Goal: Navigation & Orientation: Find specific page/section

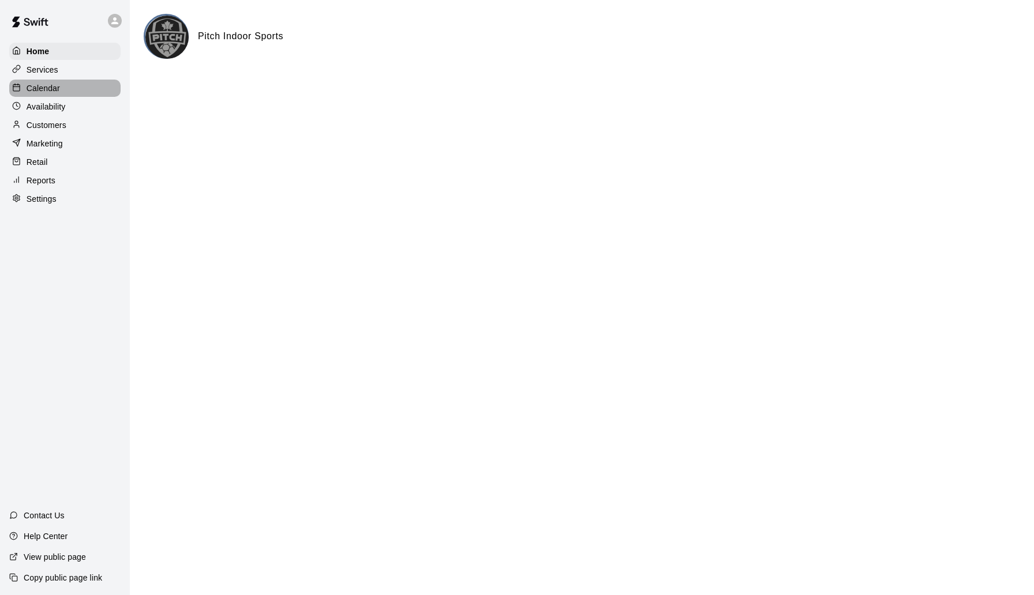
click at [48, 85] on p "Calendar" at bounding box center [43, 88] width 33 height 12
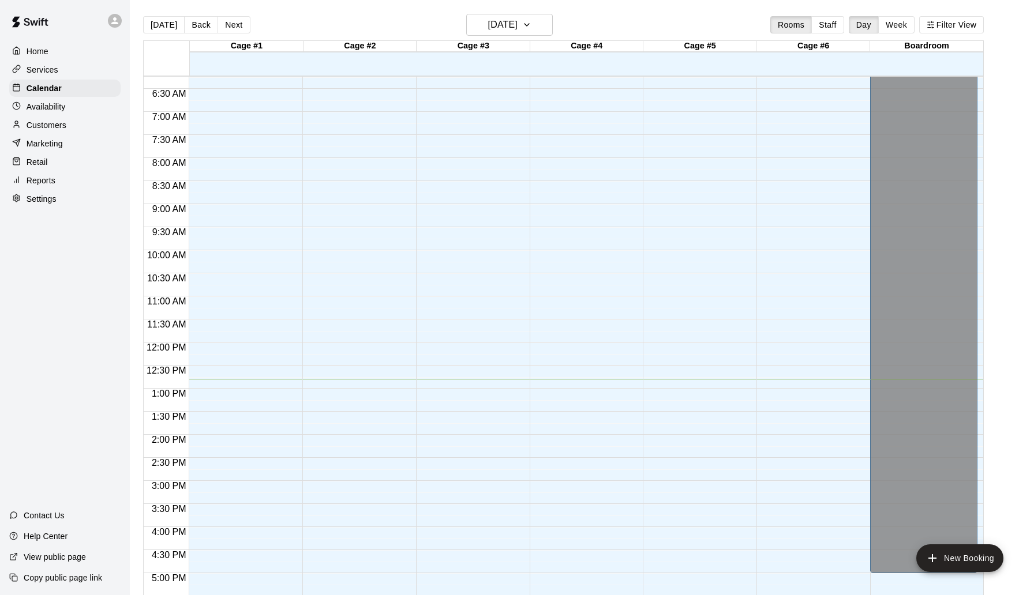
scroll to position [575, 0]
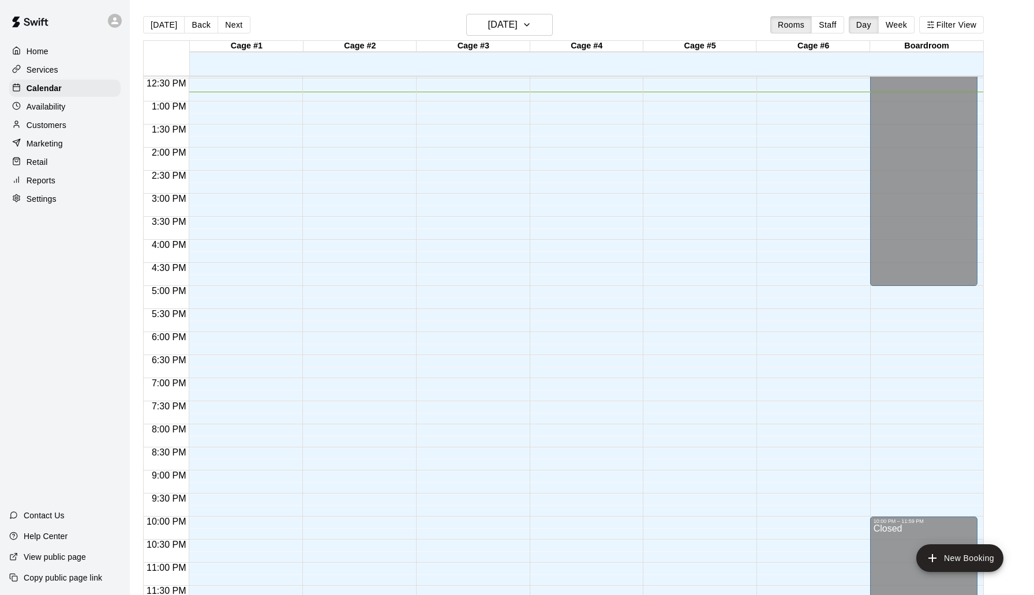
click at [51, 104] on p "Availability" at bounding box center [46, 107] width 39 height 12
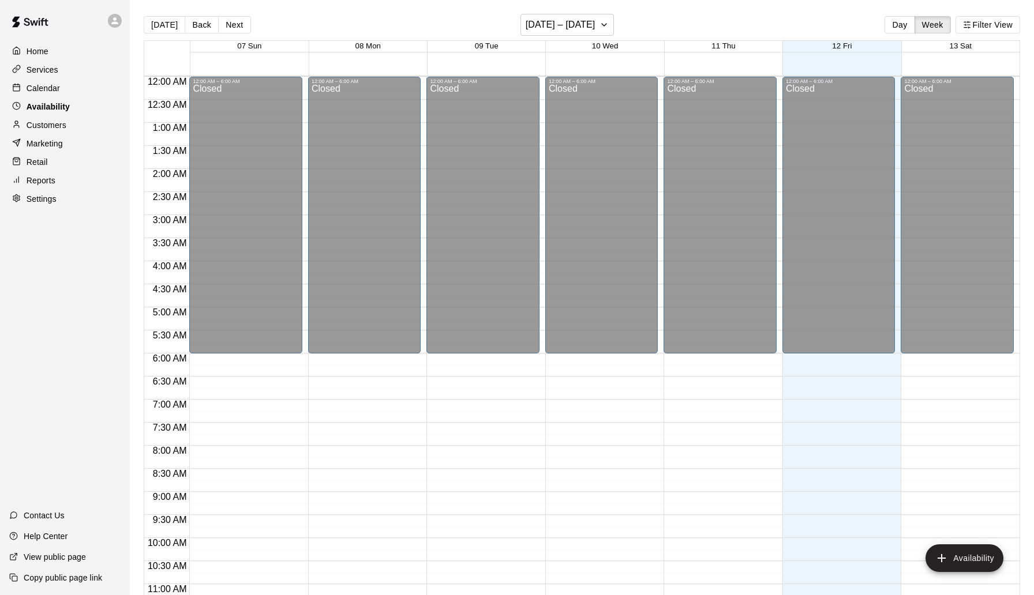
scroll to position [576, 0]
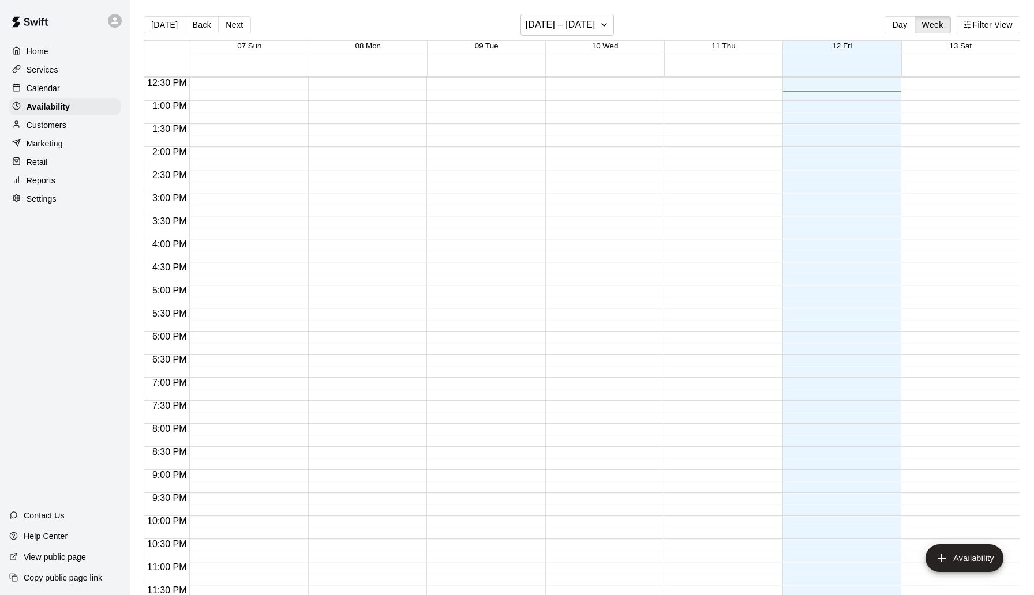
click at [59, 57] on div "Home" at bounding box center [64, 51] width 111 height 17
